Goal: Information Seeking & Learning: Learn about a topic

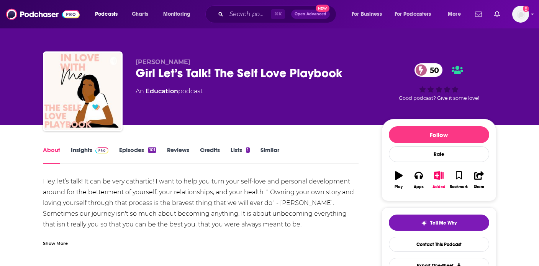
click at [59, 243] on div "Show More" at bounding box center [55, 242] width 25 height 7
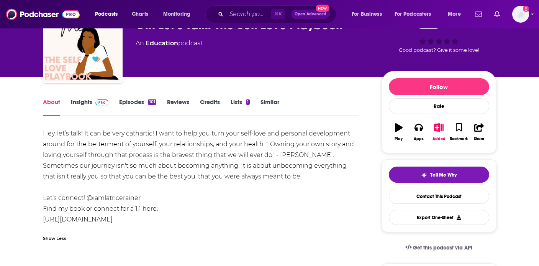
scroll to position [49, 0]
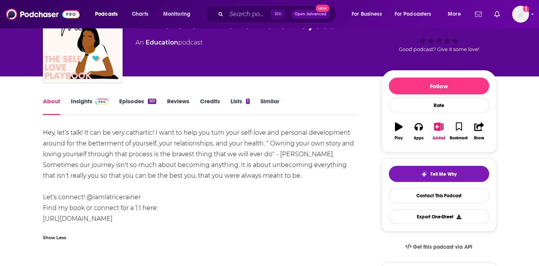
drag, startPoint x: 136, startPoint y: 219, endPoint x: 20, endPoint y: 214, distance: 116.3
copy link "https://reclaimyourpower.us/"
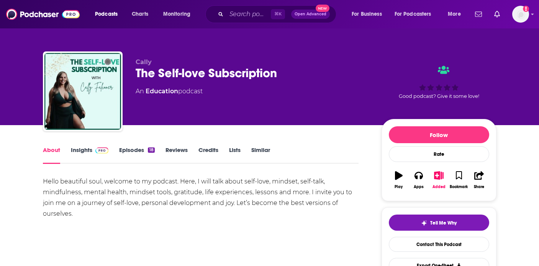
click at [77, 152] on link "Insights" at bounding box center [90, 155] width 38 height 18
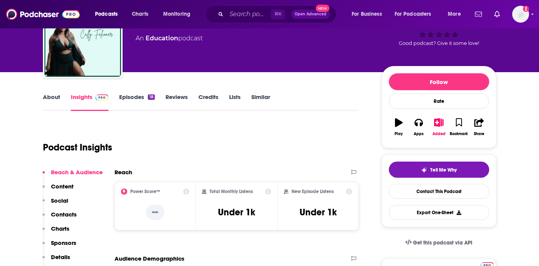
scroll to position [55, 0]
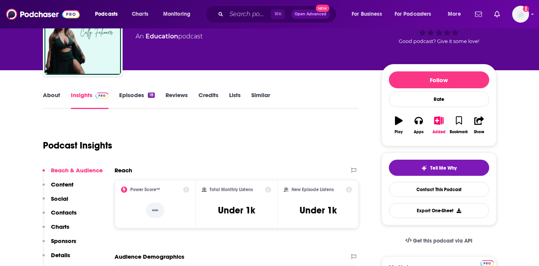
click at [45, 95] on link "About" at bounding box center [51, 100] width 17 height 18
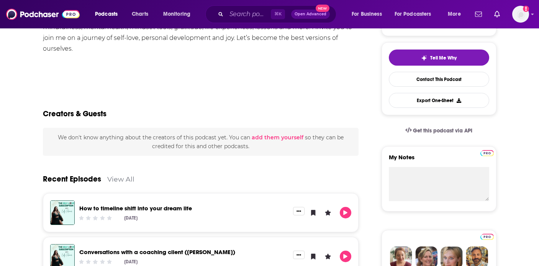
scroll to position [106, 0]
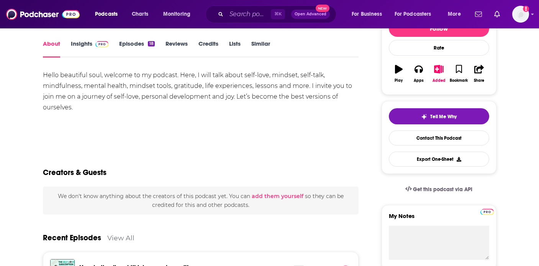
click at [137, 39] on div "About Insights Episodes 18 Reviews Credits Lists Similar" at bounding box center [201, 48] width 316 height 19
click at [138, 43] on link "Episodes 18" at bounding box center [136, 49] width 35 height 18
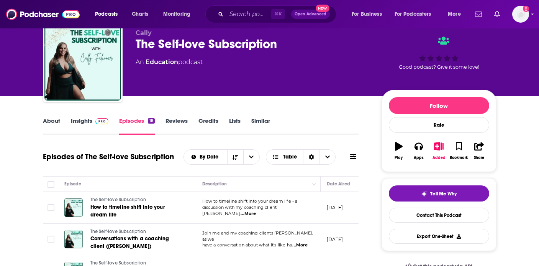
scroll to position [26, 0]
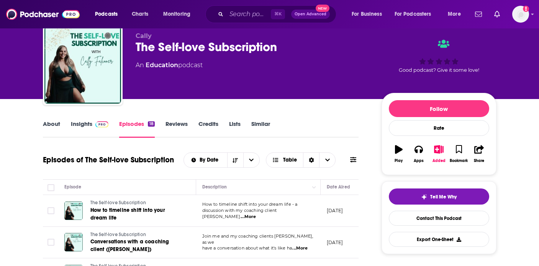
click at [256, 214] on span "...More" at bounding box center [248, 217] width 15 height 6
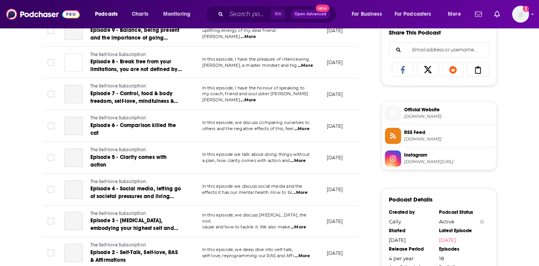
scroll to position [488, 0]
click at [452, 116] on span "[DOMAIN_NAME]" at bounding box center [448, 116] width 89 height 6
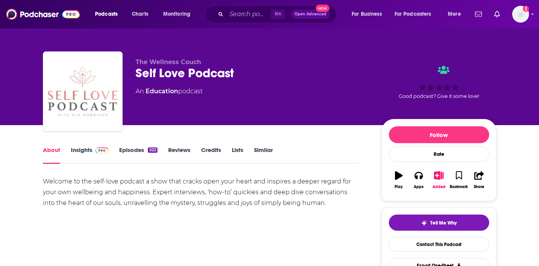
click at [231, 113] on div "The Wellness Couch Self Love Podcast An Education podcast" at bounding box center [253, 88] width 234 height 61
